Goal: Task Accomplishment & Management: Manage account settings

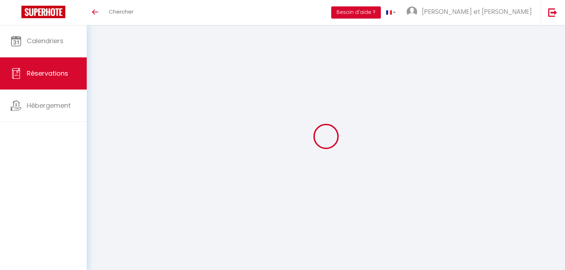
select select "not_cancelled"
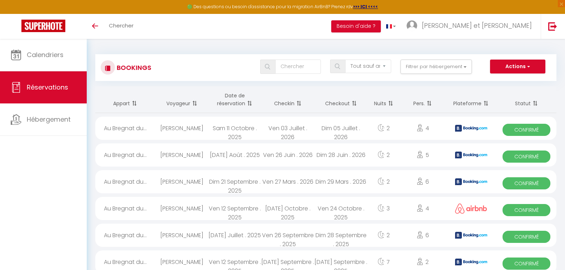
click at [194, 130] on div "[PERSON_NAME]" at bounding box center [181, 128] width 53 height 23
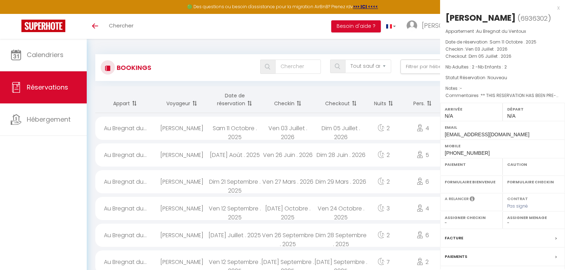
select select "OK"
select select "KO"
select select "0"
select select "1"
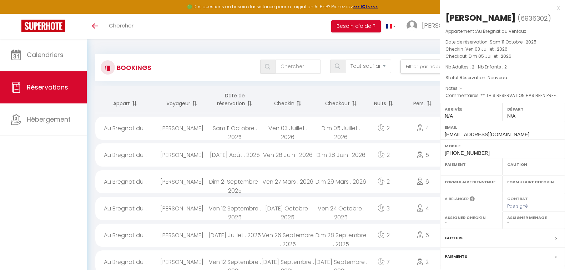
select select
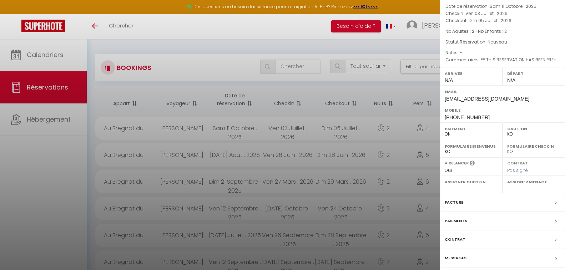
scroll to position [37, 0]
click at [457, 201] on label "Facture" at bounding box center [454, 201] width 19 height 7
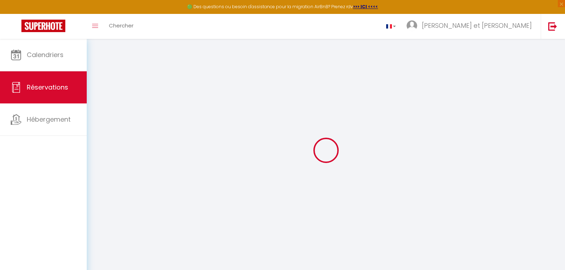
select select "service charge"
select select "cleaning"
select select "taxes"
select select
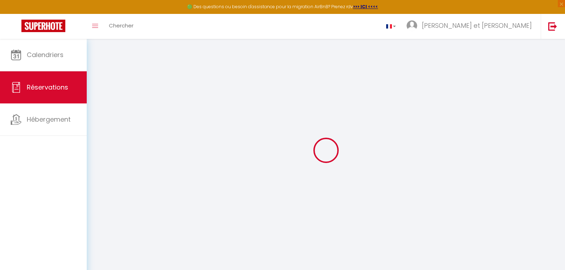
checkbox input "false"
select select
checkbox input "false"
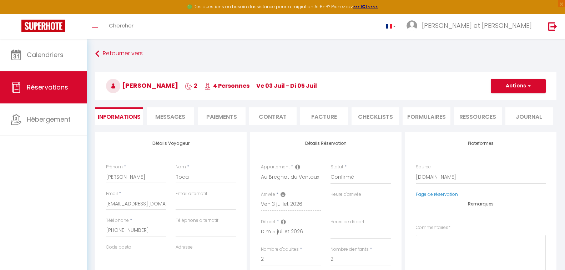
select select
checkbox input "false"
type textarea "** THIS RESERVATION HAS BEEN PRE-PAID ** BOOKING NOTE : Payment charge is EUR 5…"
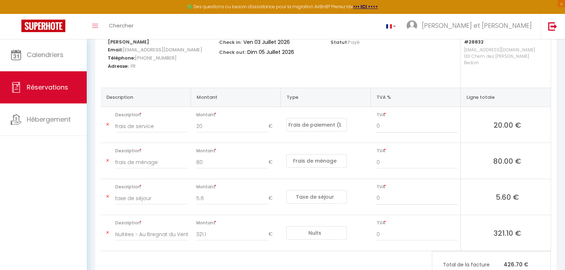
scroll to position [131, 0]
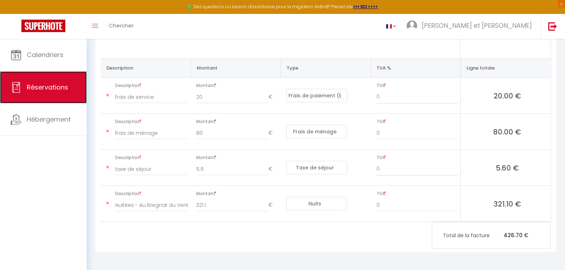
click at [47, 86] on span "Réservations" at bounding box center [47, 87] width 41 height 9
select select "not_cancelled"
